Goal: Task Accomplishment & Management: Complete application form

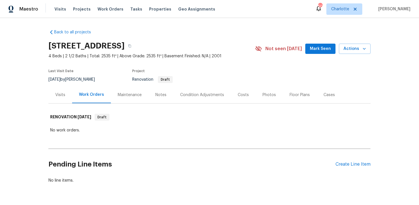
scroll to position [17, 0]
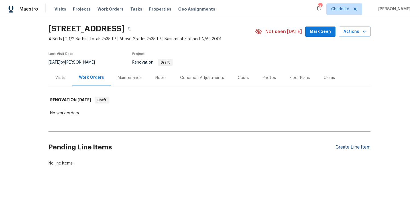
click at [349, 147] on div "Create Line Item" at bounding box center [353, 147] width 35 height 5
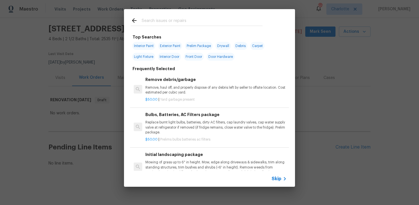
click at [276, 179] on span "Skip" at bounding box center [277, 179] width 10 height 6
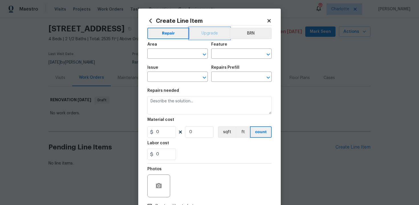
click at [206, 35] on button "Upgrade" at bounding box center [209, 33] width 41 height 11
click at [177, 55] on input "text" at bounding box center [169, 54] width 44 height 9
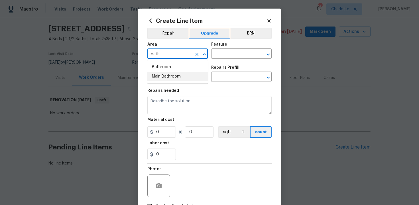
click at [180, 74] on li "Main Bathroom" at bounding box center [177, 76] width 60 height 9
type input "Main Bathroom"
click at [221, 56] on input "text" at bounding box center [233, 54] width 44 height 9
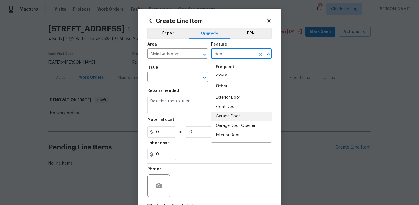
scroll to position [6, 0]
click at [233, 76] on li "Doors" at bounding box center [241, 74] width 60 height 9
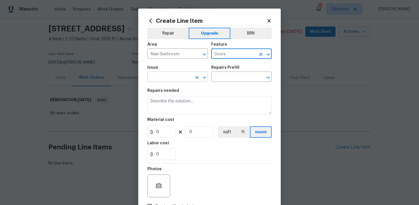
type input "Doors"
click at [178, 77] on input "text" at bounding box center [169, 77] width 44 height 9
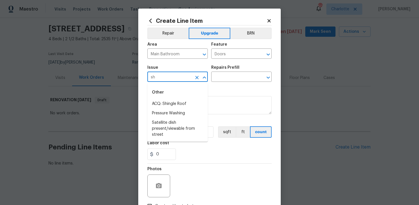
type input "s"
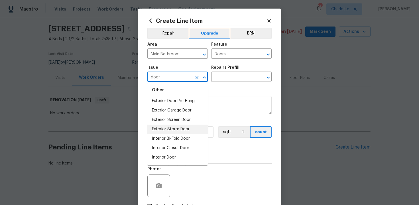
scroll to position [30, 0]
click at [176, 141] on li "Interior Door" at bounding box center [177, 139] width 60 height 9
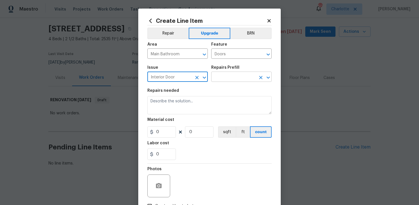
type input "Interior Door"
click at [231, 78] on input "text" at bounding box center [233, 77] width 44 height 9
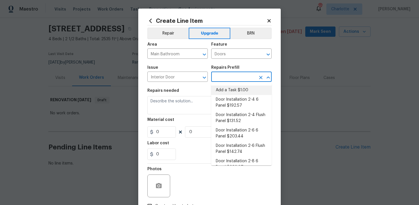
click at [232, 89] on li "Add a Task $1.00" at bounding box center [241, 90] width 60 height 9
type input "Interior Door"
type input "Add a Task $1.00"
type textarea "HPM to detail"
type input "1"
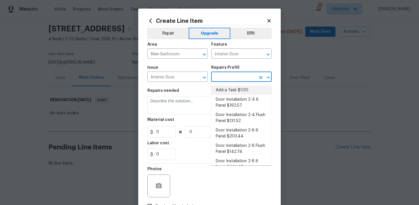
type input "1"
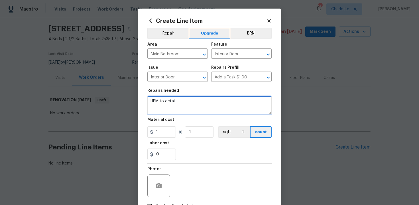
drag, startPoint x: 150, startPoint y: 99, endPoint x: 205, endPoint y: 101, distance: 55.1
click at [205, 101] on textarea "HPM to detail" at bounding box center [209, 105] width 124 height 18
paste textarea "Replace Shower Door"
type textarea "#sala - Replace Shower Door"
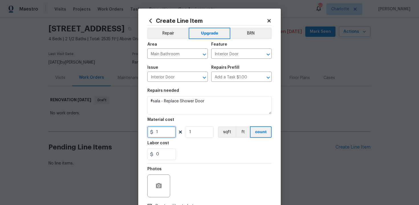
click at [164, 135] on input "1" at bounding box center [161, 131] width 29 height 11
type input "750"
click at [213, 155] on div "0" at bounding box center [209, 154] width 124 height 11
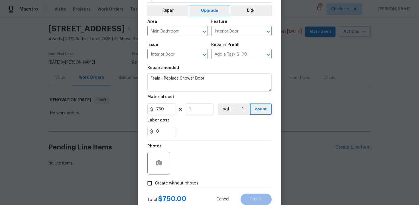
scroll to position [41, 0]
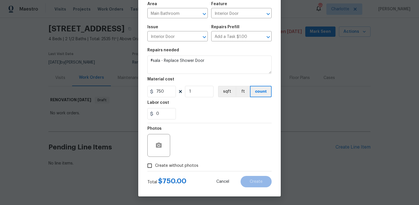
click at [177, 165] on span "Create without photos" at bounding box center [176, 166] width 43 height 6
click at [155, 165] on input "Create without photos" at bounding box center [149, 165] width 11 height 11
checkbox input "true"
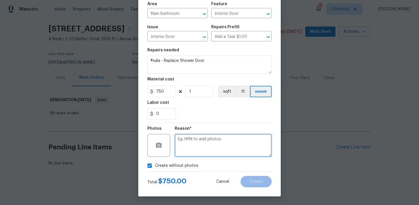
click at [203, 145] on textarea at bounding box center [223, 145] width 97 height 23
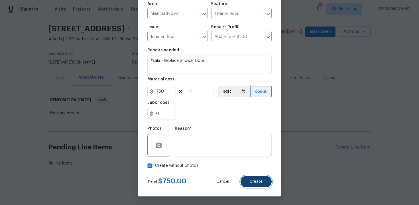
click at [254, 182] on span "Create" at bounding box center [256, 182] width 13 height 4
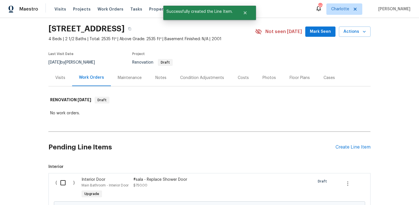
scroll to position [82, 0]
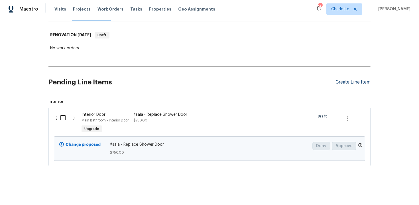
click at [351, 82] on div "Create Line Item" at bounding box center [353, 82] width 35 height 5
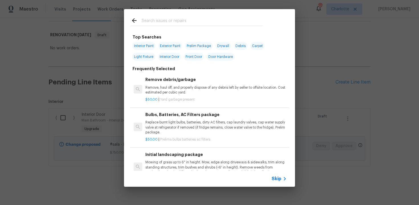
click at [275, 180] on span "Skip" at bounding box center [277, 179] width 10 height 6
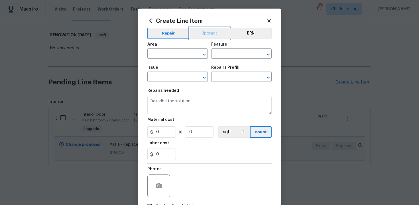
click at [210, 33] on button "Upgrade" at bounding box center [209, 33] width 41 height 11
click at [175, 54] on input "text" at bounding box center [169, 54] width 44 height 9
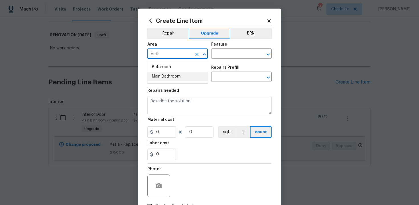
click at [183, 77] on li "Main Bathroom" at bounding box center [177, 76] width 60 height 9
type input "Main Bathroom"
click at [220, 55] on input "text" at bounding box center [233, 54] width 44 height 9
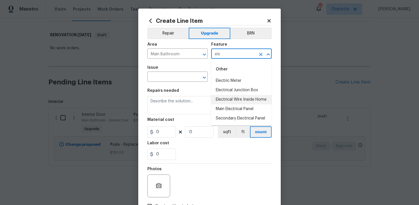
click at [234, 98] on li "Electrical Wire Inside Home" at bounding box center [241, 99] width 60 height 9
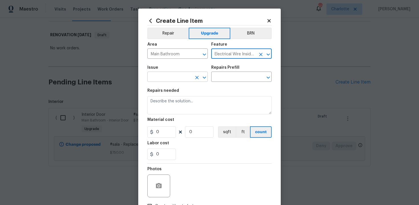
type input "Electrical Wire Inside Home"
click at [180, 80] on input "text" at bounding box center [169, 77] width 44 height 9
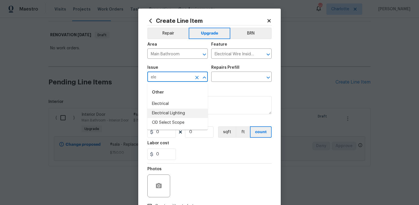
click at [183, 117] on li "Electrical Lighting" at bounding box center [177, 113] width 60 height 9
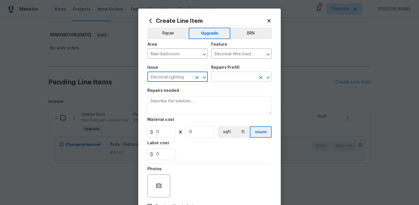
type input "Electrical Lighting"
click at [229, 78] on input "text" at bounding box center [233, 77] width 44 height 9
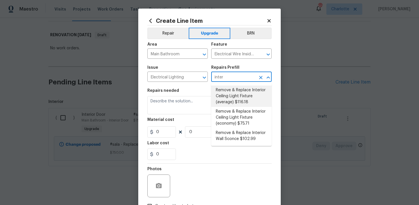
click at [246, 100] on li "Remove & Replace Interior Ceiling Light Fixture (average) $116.18" at bounding box center [241, 96] width 60 height 21
type input "Remove & Replace Interior Ceiling Light Fixture (average) $116.18"
type textarea "Remove the existing interior ceiling light fixture and replace it with new AVER…"
type input "1"
type input "116.18"
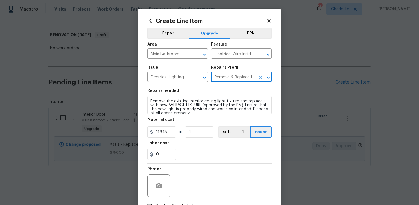
type input "Remove & Replace Interior Ceiling Light Fixture (average) $116.18"
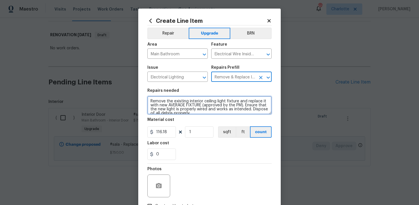
click at [148, 99] on textarea "Remove the existing interior ceiling light fixture and replace it with new AVER…" at bounding box center [209, 105] width 124 height 18
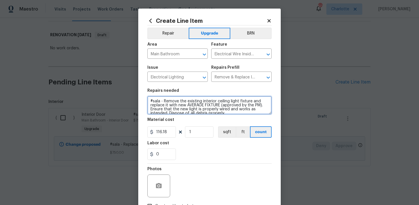
scroll to position [4, 0]
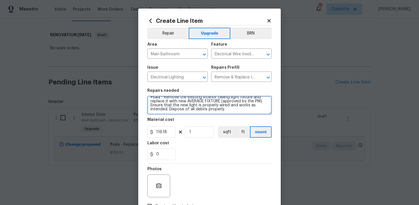
click at [240, 111] on textarea "#sala - Remove the existing interior ceiling light fixture and replace it with …" at bounding box center [209, 105] width 124 height 18
paste textarea "Replace vanity light fixture"
type textarea "#sala - Remove the existing interior ceiling light fixture and replace it with …"
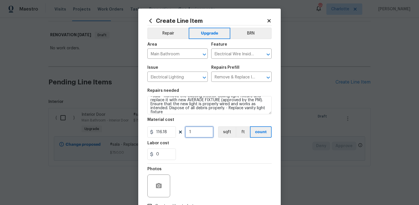
click at [196, 133] on input "1" at bounding box center [199, 131] width 29 height 11
type input "2"
click at [206, 150] on div "0" at bounding box center [209, 154] width 124 height 11
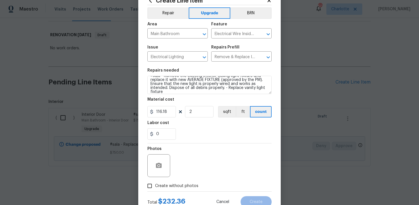
scroll to position [41, 0]
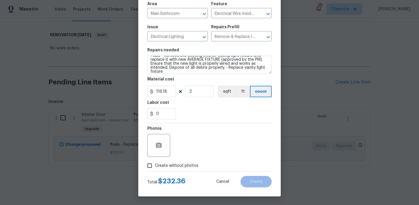
click at [175, 168] on span "Create without photos" at bounding box center [176, 166] width 43 height 6
click at [155, 168] on input "Create without photos" at bounding box center [149, 165] width 11 height 11
checkbox input "true"
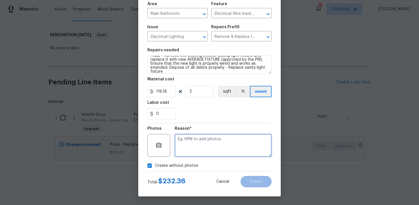
click at [192, 152] on textarea at bounding box center [223, 145] width 97 height 23
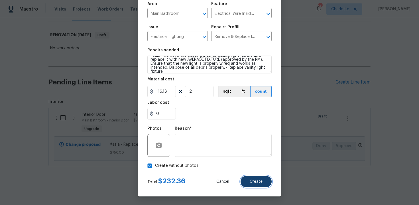
click at [249, 181] on button "Create" at bounding box center [256, 181] width 31 height 11
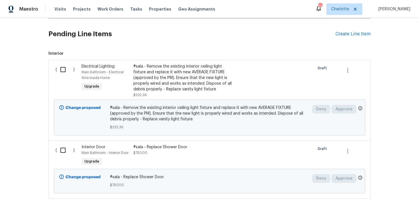
scroll to position [131, 0]
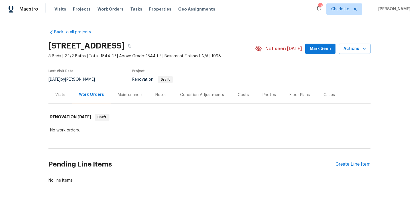
scroll to position [17, 0]
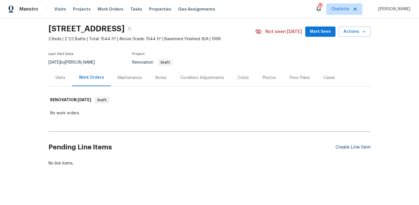
click at [357, 146] on div "Create Line Item" at bounding box center [353, 147] width 35 height 5
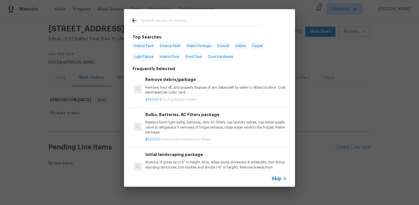
click at [275, 179] on span "Skip" at bounding box center [277, 179] width 10 height 6
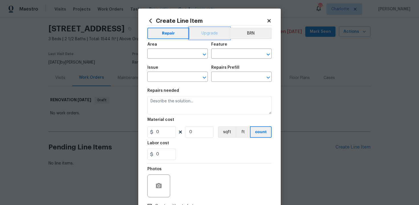
click at [209, 34] on button "Upgrade" at bounding box center [209, 33] width 41 height 11
click at [174, 55] on input "text" at bounding box center [169, 54] width 44 height 9
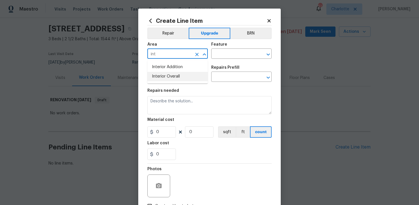
click at [172, 80] on li "Interior Overall" at bounding box center [177, 76] width 60 height 9
type input "Interior Overall"
click at [229, 55] on input "text" at bounding box center [233, 54] width 44 height 9
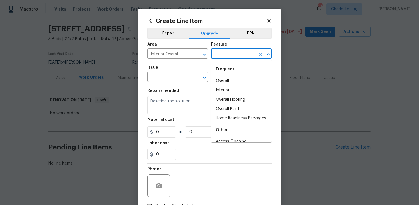
type input "r"
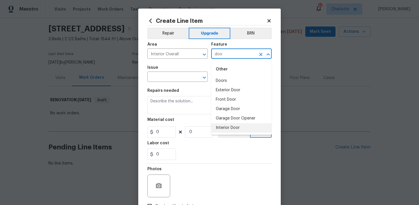
click at [242, 128] on li "Interior Door" at bounding box center [241, 127] width 60 height 9
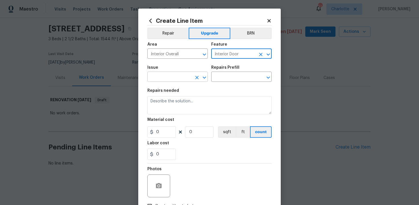
type input "Interior Door"
click at [175, 79] on input "text" at bounding box center [169, 77] width 44 height 9
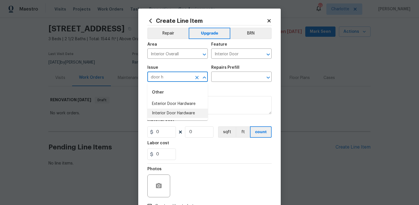
click at [180, 112] on li "Interior Door Hardware" at bounding box center [177, 113] width 60 height 9
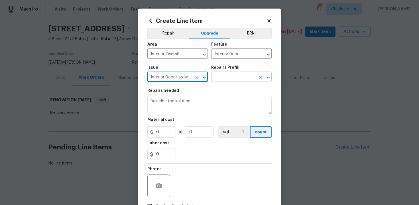
type input "Interior Door Hardware"
click at [234, 76] on input "text" at bounding box center [233, 77] width 44 height 9
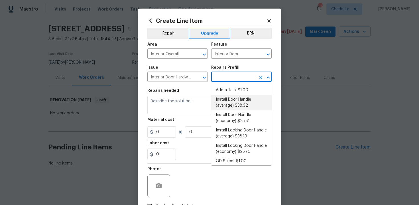
click at [235, 104] on li "Install Door Handle (average) $38.32" at bounding box center [241, 102] width 60 height 15
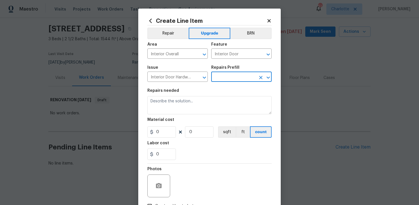
type input "Install Door Handle (average) $38.32"
type textarea "Remove the existing interior door handle (if present). Install a new (average) …"
type input "38.32"
type input "1"
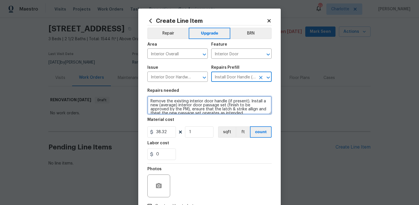
click at [150, 100] on textarea "Remove the existing interior door handle (if present). Install a new (average) …" at bounding box center [209, 105] width 124 height 18
type textarea "#sala - Remove the existing interior door handle (if present). Install a new (a…"
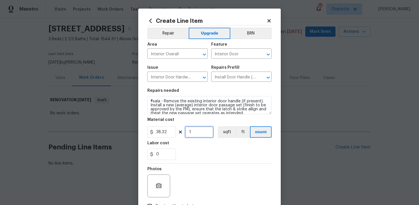
click at [200, 134] on input "1" at bounding box center [199, 131] width 29 height 11
type input "15"
click at [207, 156] on div "0" at bounding box center [209, 154] width 124 height 11
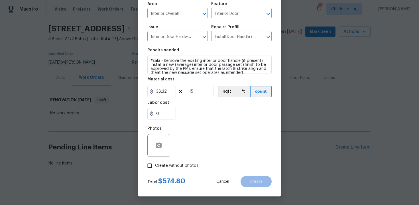
click at [175, 163] on span "Create without photos" at bounding box center [176, 166] width 43 height 6
click at [155, 163] on input "Create without photos" at bounding box center [149, 165] width 11 height 11
checkbox input "true"
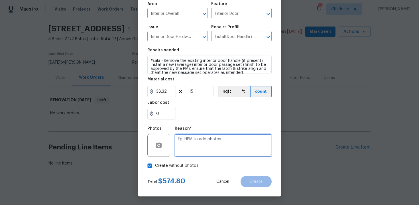
click at [195, 149] on textarea at bounding box center [223, 145] width 97 height 23
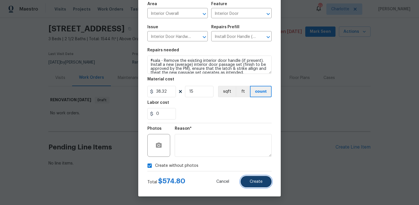
click at [257, 180] on span "Create" at bounding box center [256, 182] width 13 height 4
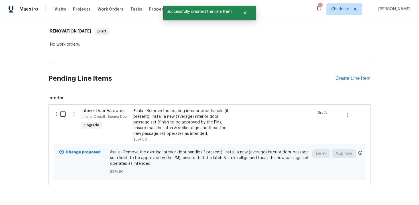
scroll to position [105, 0]
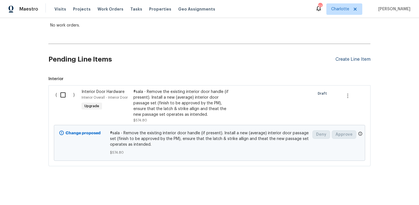
click at [351, 57] on div "Create Line Item" at bounding box center [353, 59] width 35 height 5
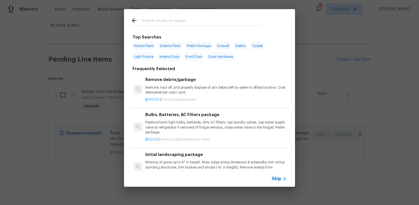
click at [276, 180] on span "Skip" at bounding box center [277, 179] width 10 height 6
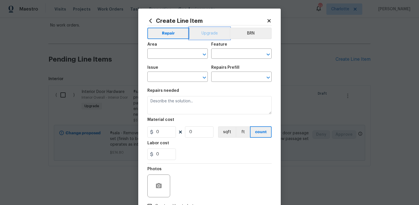
click at [208, 34] on button "Upgrade" at bounding box center [209, 33] width 41 height 11
click at [173, 54] on input "text" at bounding box center [169, 54] width 44 height 9
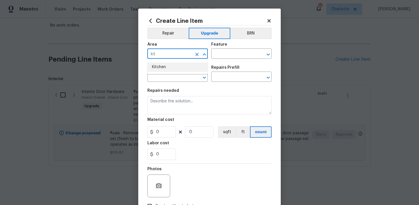
click at [175, 64] on li "Kitchen" at bounding box center [177, 66] width 60 height 9
type input "Kitchen"
click at [223, 52] on input "text" at bounding box center [233, 54] width 44 height 9
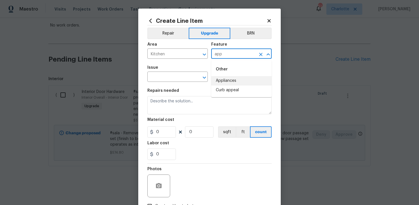
click at [236, 85] on li "Appliances" at bounding box center [241, 80] width 60 height 9
type input "Appliances"
click at [156, 77] on input "text" at bounding box center [169, 77] width 44 height 9
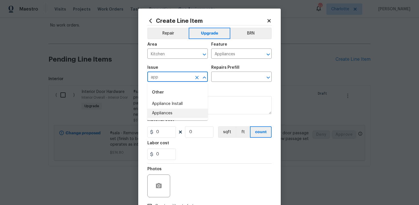
click at [176, 114] on li "Appliances" at bounding box center [177, 113] width 60 height 9
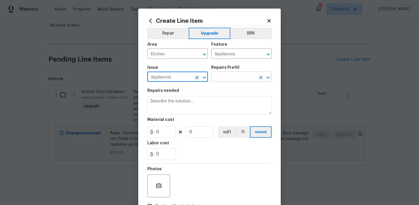
type input "Appliances"
click at [234, 76] on input "text" at bounding box center [233, 77] width 44 height 9
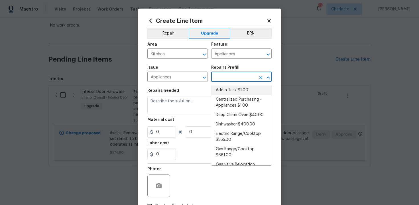
click at [235, 91] on li "Add a Task $1.00" at bounding box center [241, 90] width 60 height 9
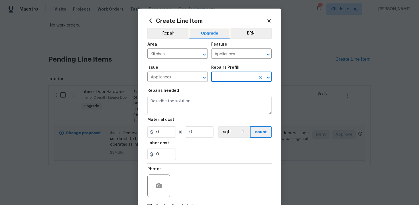
type input "Add a Task $1.00"
type textarea "HPM to detail"
type input "1"
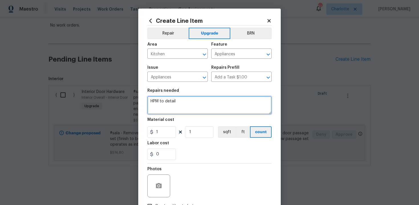
drag, startPoint x: 151, startPoint y: 102, endPoint x: 195, endPoint y: 102, distance: 43.6
click at [195, 102] on textarea "HPM to detail" at bounding box center [209, 105] width 124 height 18
paste textarea "Install SS Appliance Package"
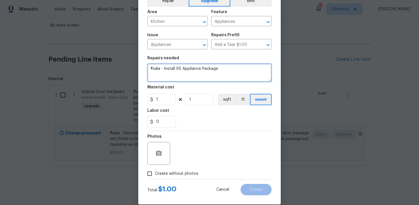
scroll to position [41, 0]
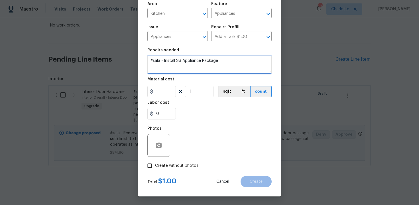
type textarea "#sala - Install SS Appliance Package"
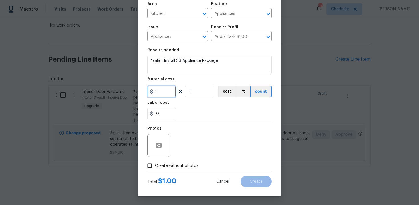
click at [168, 92] on input "1" at bounding box center [161, 91] width 29 height 11
type input "3500"
click at [204, 111] on div "0" at bounding box center [209, 113] width 124 height 11
click at [166, 163] on span "Create without photos" at bounding box center [176, 166] width 43 height 6
click at [155, 163] on input "Create without photos" at bounding box center [149, 165] width 11 height 11
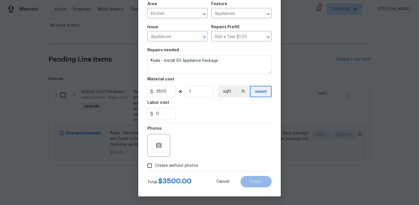
checkbox input "true"
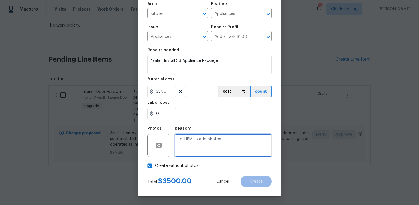
click at [200, 146] on textarea at bounding box center [223, 145] width 97 height 23
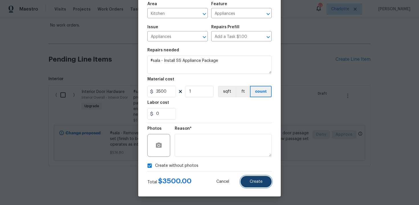
click at [260, 187] on button "Create" at bounding box center [256, 181] width 31 height 11
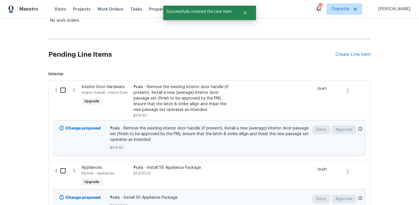
scroll to position [101, 0]
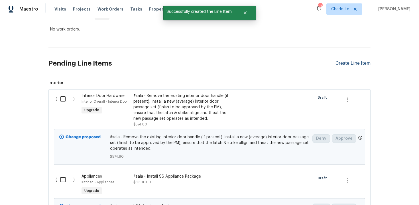
click at [352, 61] on div "Create Line Item" at bounding box center [353, 63] width 35 height 5
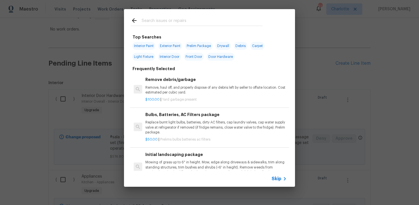
click at [277, 179] on span "Skip" at bounding box center [277, 179] width 10 height 6
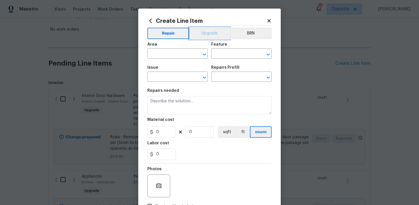
click at [207, 30] on button "Upgrade" at bounding box center [209, 33] width 41 height 11
click at [182, 54] on input "text" at bounding box center [169, 54] width 44 height 9
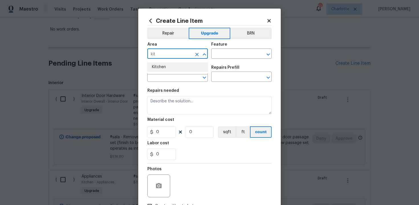
click at [181, 69] on li "Kitchen" at bounding box center [177, 66] width 60 height 9
type input "Kitchen"
click at [227, 51] on input "text" at bounding box center [233, 54] width 44 height 9
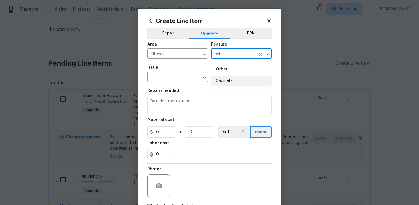
click at [232, 82] on li "Cabinets" at bounding box center [241, 80] width 60 height 9
type input "Cabinets"
click at [180, 80] on input "text" at bounding box center [169, 77] width 44 height 9
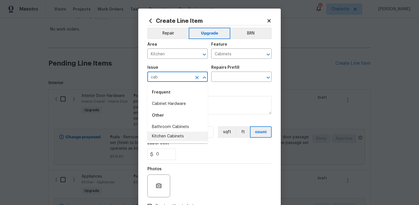
click at [187, 136] on li "Kitchen Cabinets" at bounding box center [177, 136] width 60 height 9
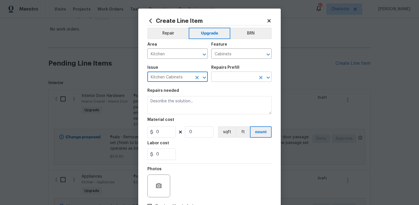
type input "Kitchen Cabinets"
click at [238, 78] on input "text" at bounding box center [233, 77] width 44 height 9
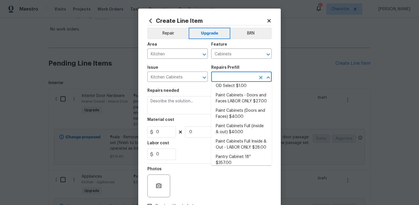
scroll to position [88, 0]
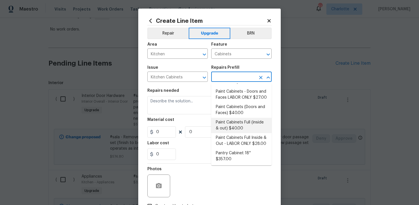
click at [232, 121] on li "Paint Cabinets Full (inside & out) $40.00" at bounding box center [241, 125] width 60 height 15
type input "Paint Cabinets Full (inside & out) $40.00"
type textarea "Prep, sand, mask and apply 2 coats of paint to the kitchen cabinet doors, inter…"
type input "40"
type input "1"
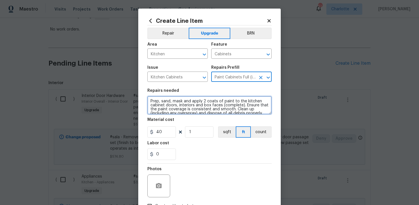
click at [149, 100] on textarea "Prep, sand, mask and apply 2 coats of paint to the kitchen cabinet doors, inter…" at bounding box center [209, 105] width 124 height 18
type textarea "#sala - Prep, sand, mask and apply 2 coats of paint to the kitchen cabinet door…"
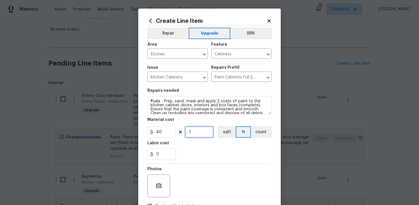
click at [193, 131] on input "1" at bounding box center [199, 131] width 29 height 11
type input "60"
click at [210, 156] on div "0" at bounding box center [209, 154] width 124 height 11
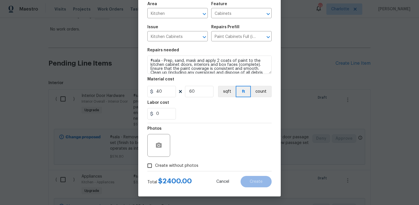
click at [175, 169] on span "Create without photos" at bounding box center [176, 166] width 43 height 6
click at [155, 169] on input "Create without photos" at bounding box center [149, 165] width 11 height 11
checkbox input "true"
click at [191, 157] on div "Reason*" at bounding box center [223, 141] width 97 height 37
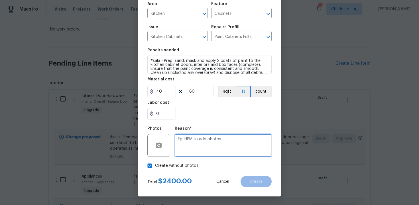
click at [207, 146] on textarea at bounding box center [223, 145] width 97 height 23
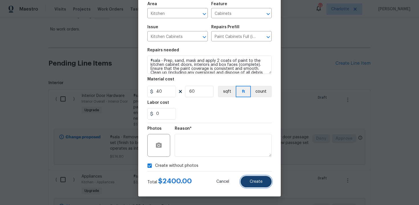
click at [256, 179] on button "Create" at bounding box center [256, 181] width 31 height 11
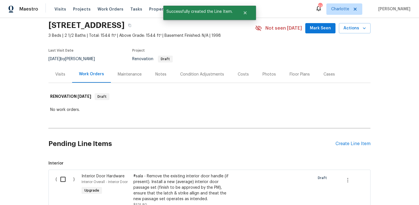
scroll to position [101, 0]
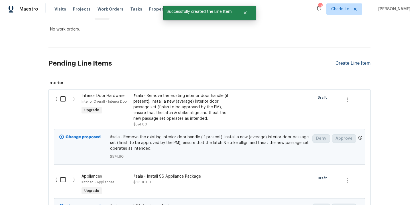
click at [354, 62] on div "Create Line Item" at bounding box center [353, 63] width 35 height 5
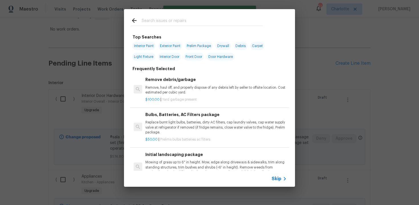
click at [276, 179] on span "Skip" at bounding box center [277, 179] width 10 height 6
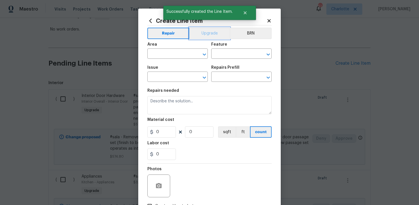
click at [212, 33] on button "Upgrade" at bounding box center [209, 33] width 41 height 11
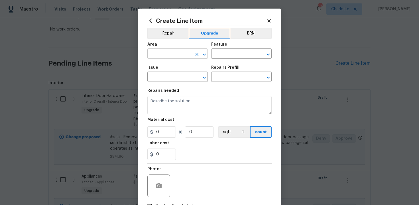
click at [184, 52] on input "text" at bounding box center [169, 54] width 44 height 9
click at [179, 67] on li "Kitchen" at bounding box center [177, 66] width 60 height 9
type input "Kitchen"
click at [225, 56] on input "text" at bounding box center [233, 54] width 44 height 9
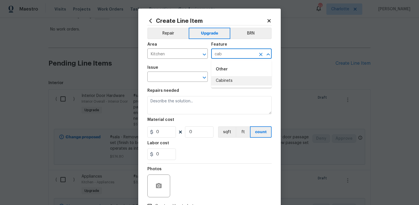
click at [227, 82] on li "Cabinets" at bounding box center [241, 80] width 60 height 9
type input "Cabinets"
click at [175, 78] on input "text" at bounding box center [169, 77] width 44 height 9
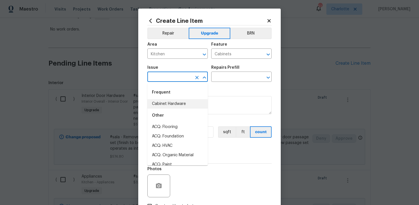
click at [177, 104] on li "Cabinet Hardware" at bounding box center [177, 103] width 60 height 9
type input "Cabinet Hardware"
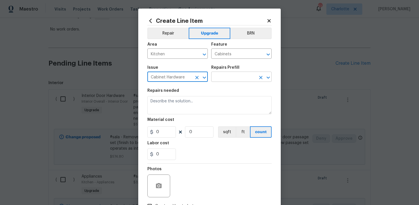
click at [234, 76] on input "text" at bounding box center [233, 77] width 44 height 9
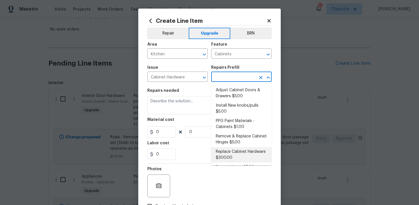
click at [237, 153] on li "Replace Cabinet Hardware $300.00" at bounding box center [241, 154] width 60 height 15
type input "Replace Cabinet Hardware $300.00"
type textarea "Replace cabinet hardware with new hinges and pulls. HPM to provide specs"
type input "300"
type input "1"
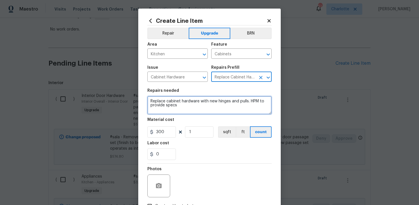
click at [148, 101] on textarea "Replace cabinet hardware with new hinges and pulls. HPM to provide specs" at bounding box center [209, 105] width 124 height 18
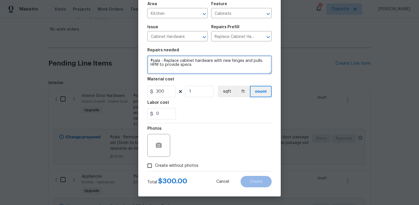
type textarea "#sala - Replace cabinet hardware with new hinges and pulls. HPM to provide specs"
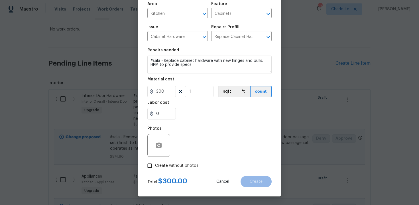
click at [186, 163] on span "Create without photos" at bounding box center [176, 166] width 43 height 6
click at [155, 163] on input "Create without photos" at bounding box center [149, 165] width 11 height 11
checkbox input "true"
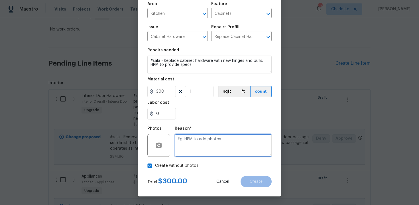
click at [200, 150] on textarea at bounding box center [223, 145] width 97 height 23
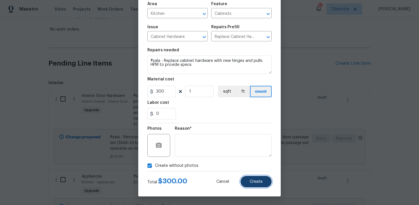
click at [250, 180] on span "Create" at bounding box center [256, 182] width 13 height 4
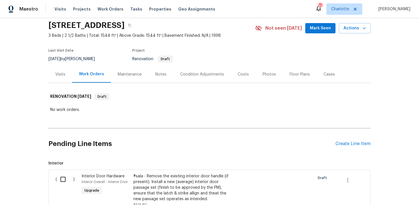
scroll to position [101, 0]
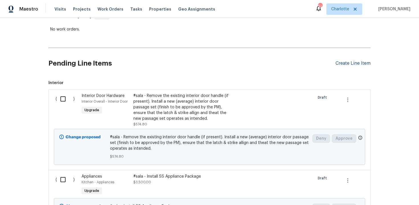
click at [353, 64] on div "Create Line Item" at bounding box center [353, 63] width 35 height 5
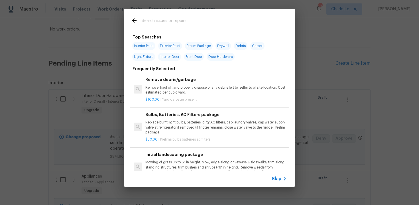
click at [279, 177] on span "Skip" at bounding box center [277, 179] width 10 height 6
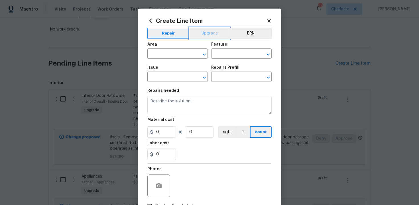
click at [211, 33] on button "Upgrade" at bounding box center [209, 33] width 41 height 11
click at [179, 53] on input "text" at bounding box center [169, 54] width 44 height 9
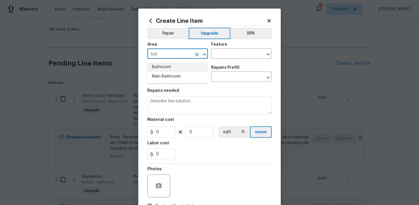
click at [183, 67] on li "Bathroom" at bounding box center [177, 66] width 60 height 9
type input "Bathroom"
click at [229, 51] on input "text" at bounding box center [233, 54] width 44 height 9
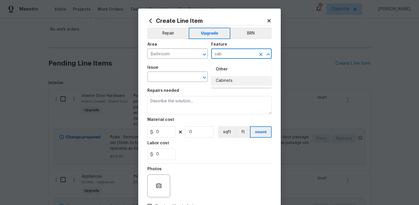
click at [232, 81] on li "Cabinets" at bounding box center [241, 80] width 60 height 9
type input "Cabinets"
click at [179, 77] on input "text" at bounding box center [169, 77] width 44 height 9
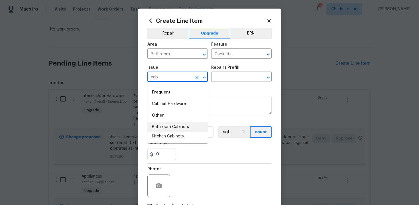
click at [189, 127] on li "Bathroom Cabinets" at bounding box center [177, 126] width 60 height 9
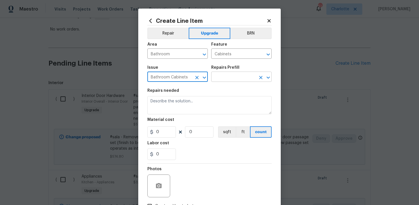
type input "Bathroom Cabinets"
click at [226, 78] on input "text" at bounding box center [233, 77] width 44 height 9
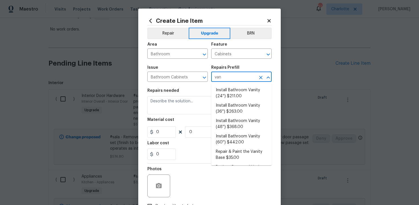
type input "van"
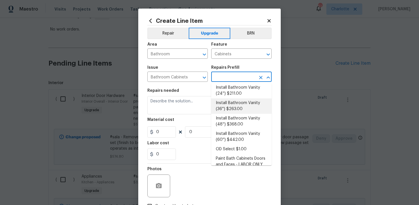
scroll to position [13, 0]
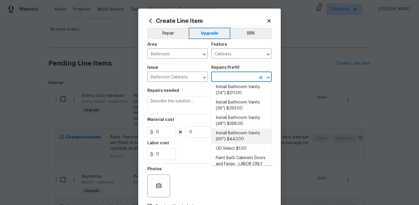
click at [244, 132] on li "Install Bathroom Vanity (60'') $442.00" at bounding box center [241, 136] width 60 height 15
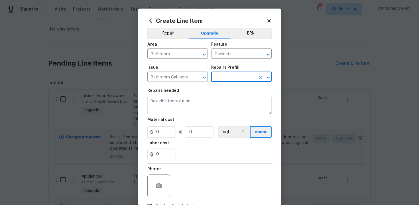
type input "Install Bathroom Vanity (60'') $442.00"
type textarea "Remove the existing bathroom vanity (if present) and install a new 60'' bathroo…"
type input "442"
type input "1"
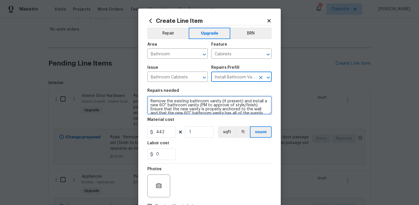
click at [149, 101] on textarea "Remove the existing bathroom vanity (if present) and install a new 60'' bathroo…" at bounding box center [209, 105] width 124 height 18
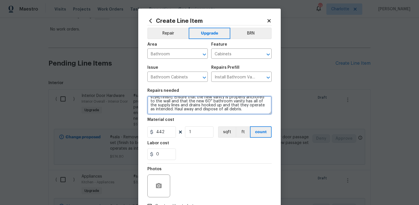
click at [240, 112] on textarea "#sala - Remove the existing bathroom vanity (if present) and install a new 60''…" at bounding box center [209, 105] width 124 height 18
paste textarea "Both bathrooms"
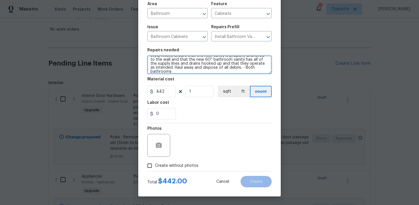
type textarea "#sala - Remove the existing bathroom vanity (if present) and install a new 60''…"
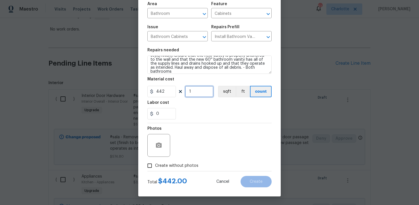
click at [197, 91] on input "1" at bounding box center [199, 91] width 29 height 11
type input "2"
click at [175, 164] on span "Create without photos" at bounding box center [176, 166] width 43 height 6
click at [155, 164] on input "Create without photos" at bounding box center [149, 165] width 11 height 11
checkbox input "true"
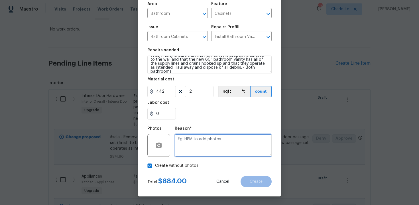
click at [222, 136] on textarea at bounding box center [223, 145] width 97 height 23
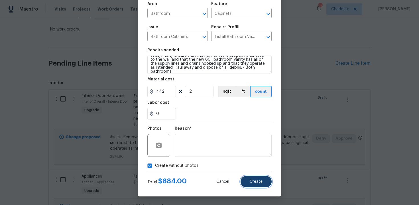
click at [266, 181] on button "Create" at bounding box center [256, 181] width 31 height 11
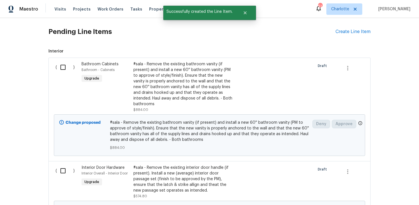
scroll to position [126, 0]
